Goal: Task Accomplishment & Management: Complete application form

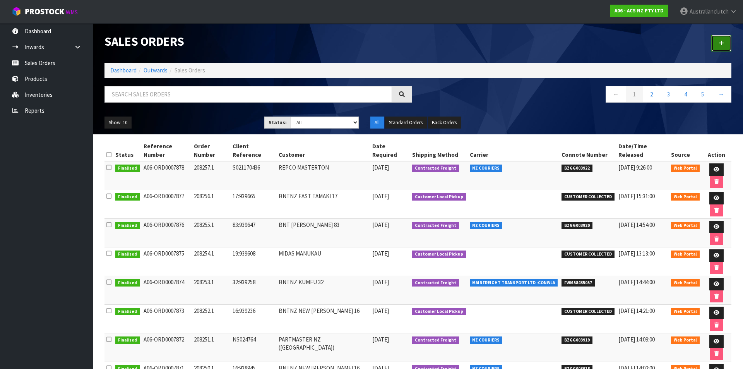
click at [723, 42] on icon at bounding box center [721, 43] width 5 height 6
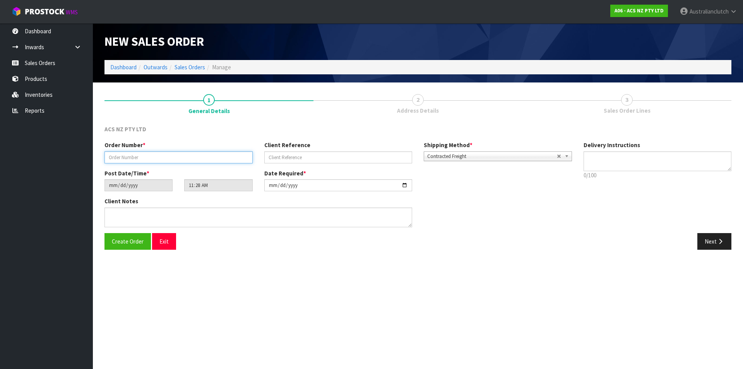
click at [233, 160] on input "text" at bounding box center [179, 157] width 148 height 12
paste input "208258.1"
type input "208258.1"
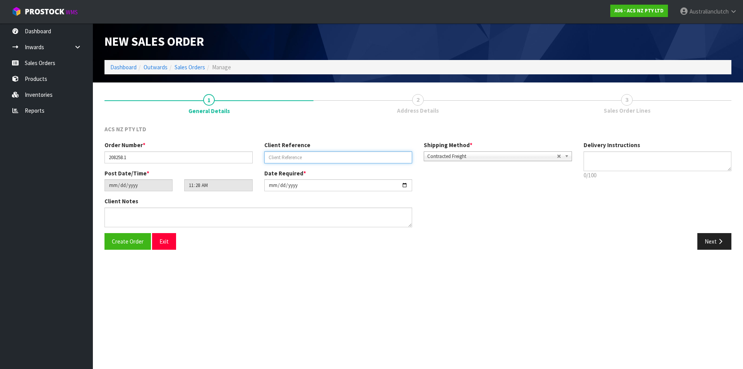
click at [336, 156] on input "text" at bounding box center [338, 157] width 148 height 12
paste input "4705853987"
type input "4705853987"
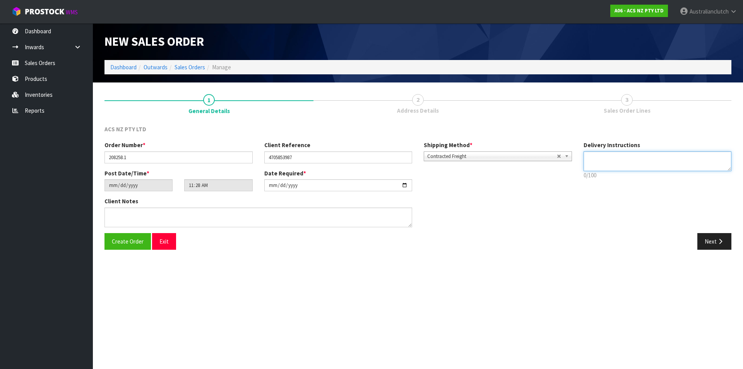
click at [633, 155] on textarea at bounding box center [658, 161] width 148 height 20
type textarea "NZC PLEASE"
click at [704, 243] on button "Next" at bounding box center [715, 241] width 34 height 17
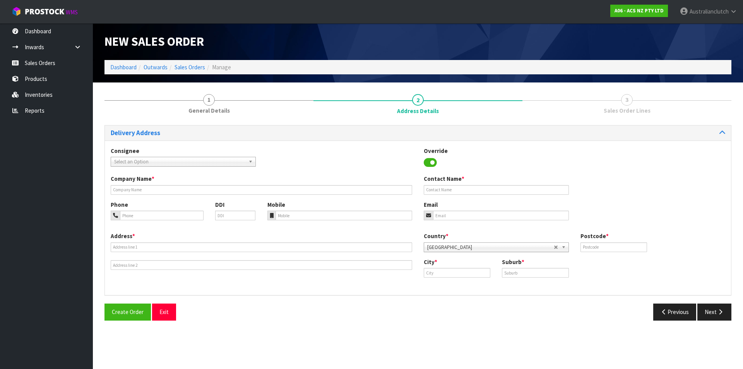
click at [193, 161] on span "Select an Option" at bounding box center [179, 161] width 131 height 9
type input "7023"
click at [182, 189] on div "7023 7023 - SCA PAPANUI" at bounding box center [183, 178] width 145 height 24
click at [178, 183] on li "7023 - SCA PAPANUI" at bounding box center [183, 184] width 141 height 10
type input "SCA PAPANUI"
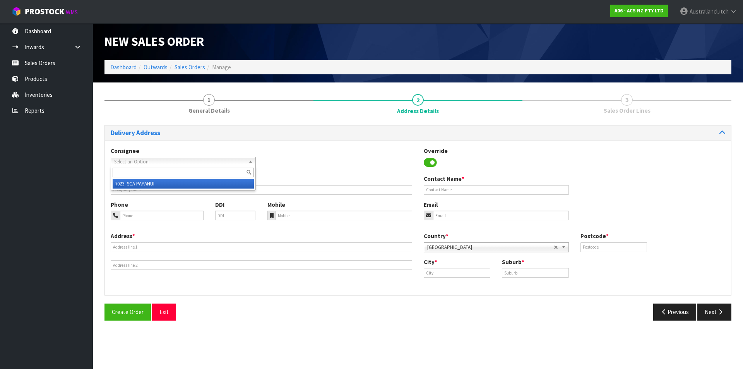
type input "03 354 8123"
type input "[EMAIL_ADDRESS][DOMAIN_NAME]"
type input "[STREET_ADDRESS]"
type input "8053"
type input "[GEOGRAPHIC_DATA]"
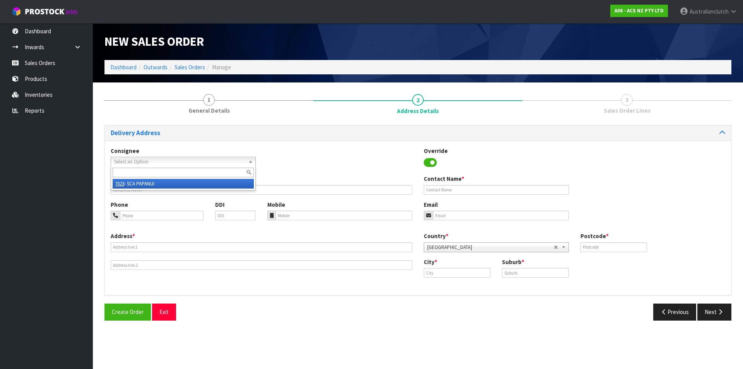
type input "PAPANUI"
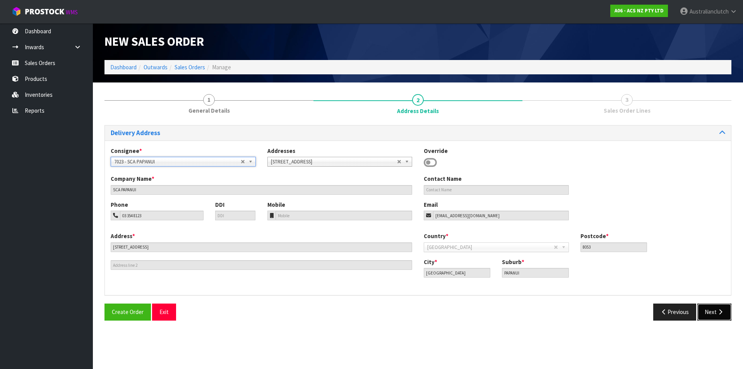
click at [714, 312] on button "Next" at bounding box center [715, 311] width 34 height 17
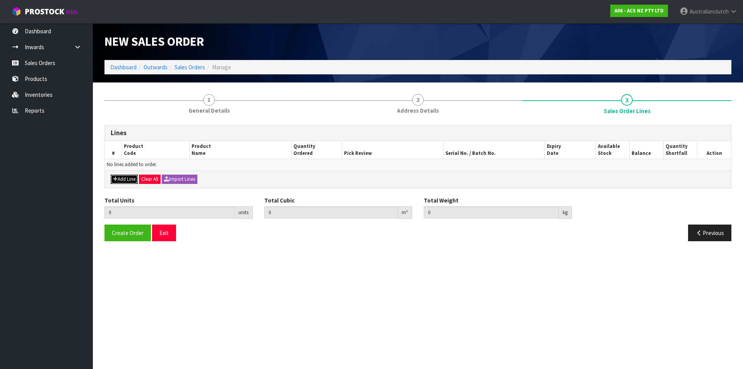
click at [129, 179] on button "Add Line" at bounding box center [124, 179] width 27 height 9
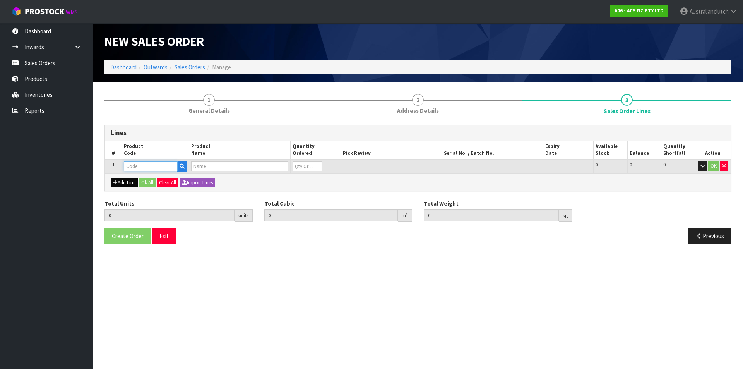
click at [139, 164] on input "text" at bounding box center [151, 166] width 54 height 10
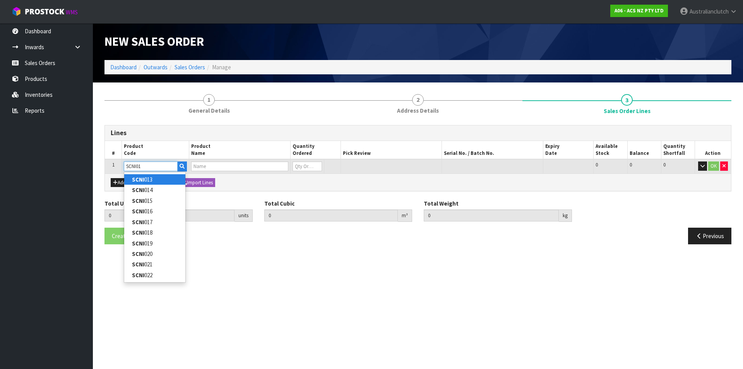
type input "SCNI014"
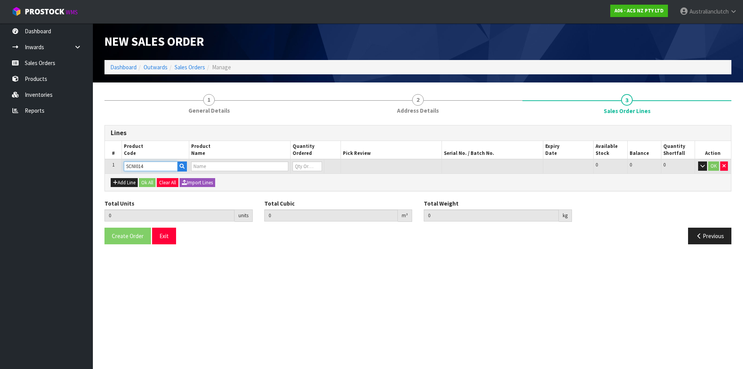
type input "0.000000"
type input "0.000"
type input "CLUTCH S/CYL NISSAN 19.05MM (3/4")"
type input "0"
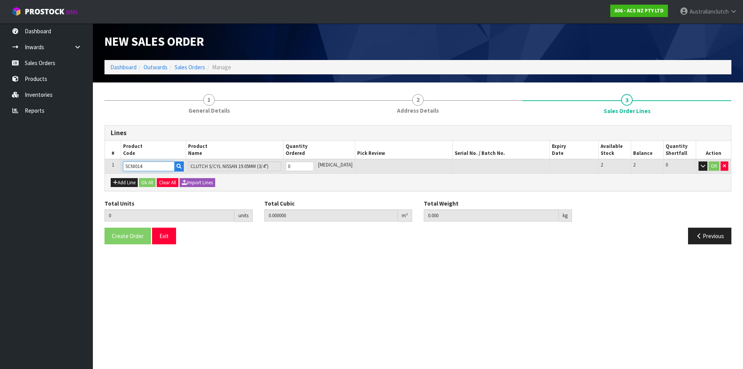
type input "SCNI014"
type input "1"
type input "0.000787"
type input "0.25"
type input "1"
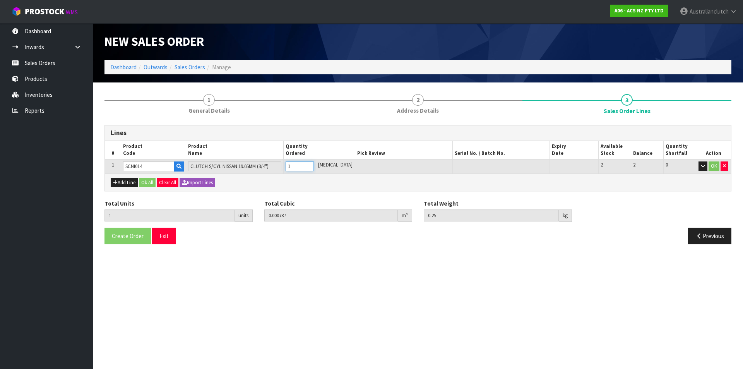
click at [314, 163] on input "1" at bounding box center [300, 166] width 28 height 10
click at [715, 166] on button "OK" at bounding box center [714, 165] width 11 height 9
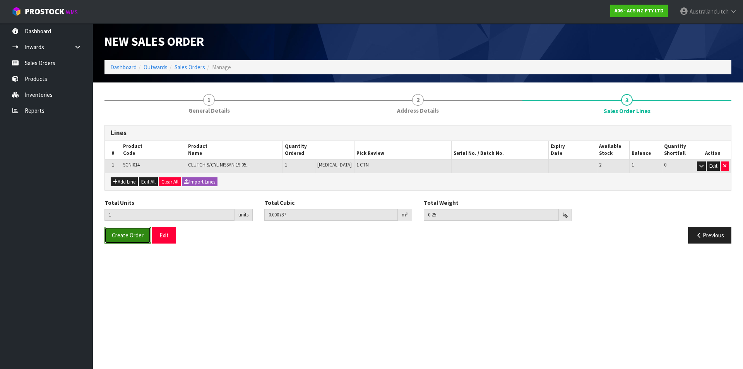
click at [112, 243] on button "Create Order" at bounding box center [128, 235] width 46 height 17
